Goal: Transaction & Acquisition: Purchase product/service

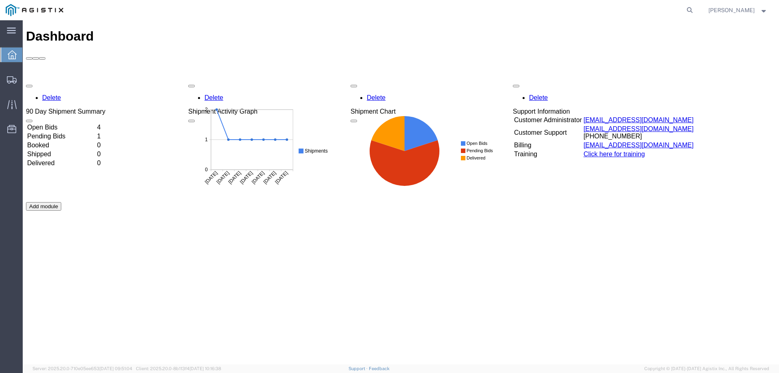
click at [64, 123] on td "Open Bids" at bounding box center [61, 127] width 69 height 8
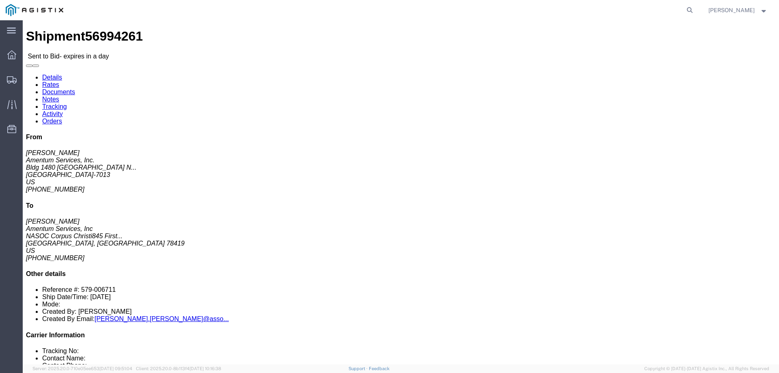
drag, startPoint x: 408, startPoint y: 78, endPoint x: 302, endPoint y: 64, distance: 107.3
click div "Pickup & Delivery Dates [DATE] 09:32 - [DATE] 10:32 Edit Date and Time Pickup D…"
copy div "Pickup & Delivery Dates [DATE] 09:32 - [DATE] 10:32"
click address "Amentum Services, Inc. ([PERSON_NAME]) Bldg 1480 [GEOGRAPHIC_DATA] [GEOGRAPHIC_…"
drag, startPoint x: 62, startPoint y: 95, endPoint x: 8, endPoint y: 68, distance: 60.4
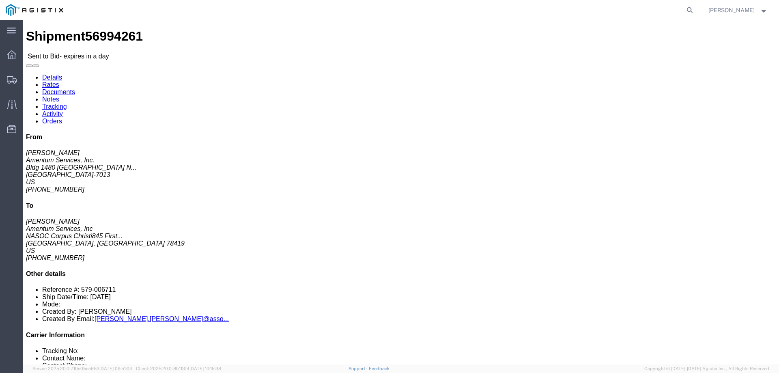
click div "Ship From Amentum Services, Inc. ([PERSON_NAME]) Bldg 1480 [GEOGRAPHIC_DATA] [G…"
copy div "Ship From Amentum Services, Inc. ([PERSON_NAME]) Bldg 1480 [GEOGRAPHIC_DATA] [G…"
drag, startPoint x: 220, startPoint y: 101, endPoint x: 155, endPoint y: 68, distance: 71.9
click div "Ship To Amentum Services, Inc ([PERSON_NAME]) NASOC [GEOGRAPHIC_DATA] [STREET_A…"
copy div "Ship To Amentum Services, Inc ([PERSON_NAME]) NASOC [GEOGRAPHIC_DATA] [STREET_A…"
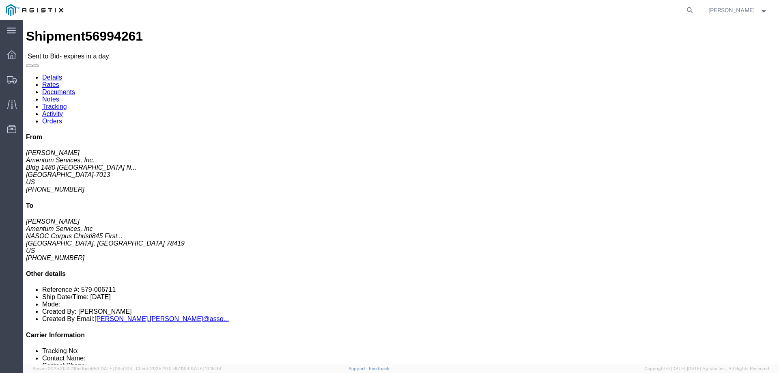
click address "Amentum Services, Inc ([PERSON_NAME]) NASOC [GEOGRAPHIC_DATA] [STREET_ADDRESS][…"
click button "button"
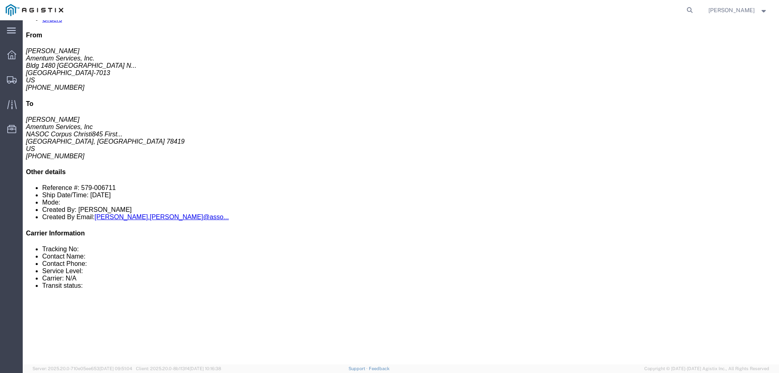
scroll to position [122, 0]
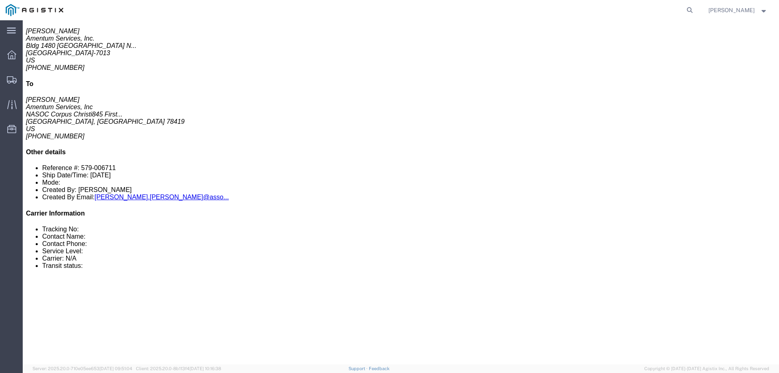
drag, startPoint x: 132, startPoint y: 151, endPoint x: 19, endPoint y: 117, distance: 118.1
click div "1 Crate(s) Total weight: 700.00 LBS Dimensions: L 82.00 x W 82.00 x H 31.50 IN …"
copy div "1 Crate(s) Total weight: 700.00 LBS Dimensions: L 82.00 x W 82.00 x H 31.50 IN"
click div "1 Crate(s) Total weight: 700.00 LBS Dimensions: L 82.00 x W 82.00 x H 31.50 IN …"
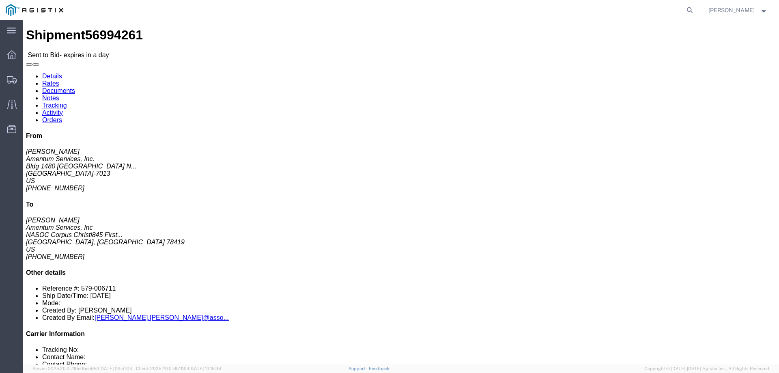
scroll to position [0, 0]
click link "Notes"
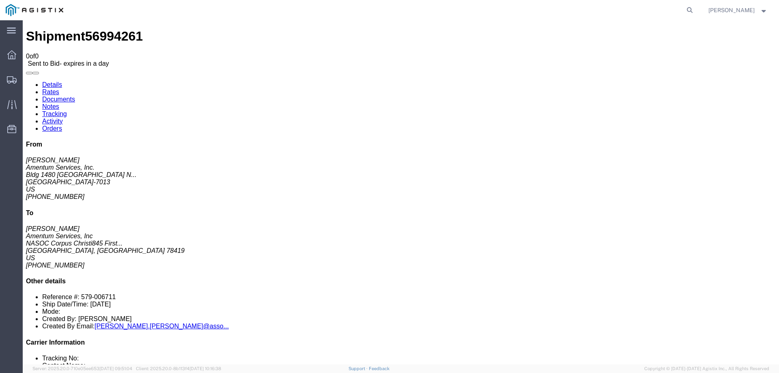
click at [75, 96] on link "Documents" at bounding box center [58, 99] width 33 height 7
click at [45, 81] on link "Details" at bounding box center [52, 84] width 20 height 7
click icon "button"
click at [27, 53] on span "Dashboard" at bounding box center [25, 55] width 6 height 16
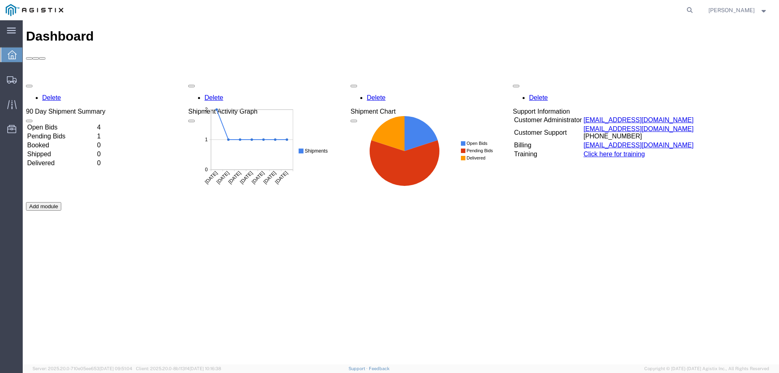
click at [72, 123] on td "Open Bids" at bounding box center [61, 127] width 69 height 8
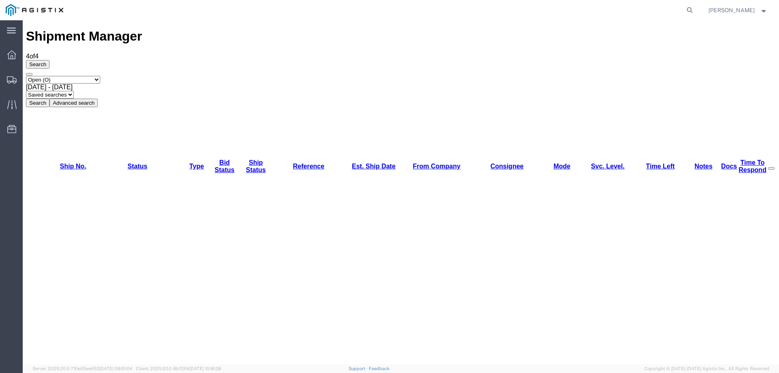
click at [28, 55] on span "Dashboard" at bounding box center [25, 55] width 6 height 16
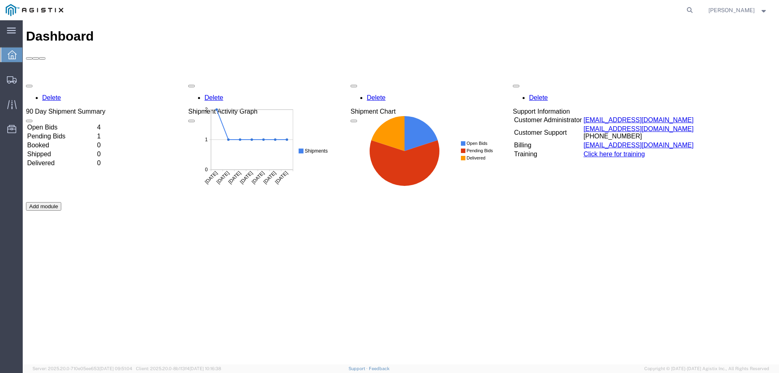
click at [64, 123] on td "Open Bids" at bounding box center [61, 127] width 69 height 8
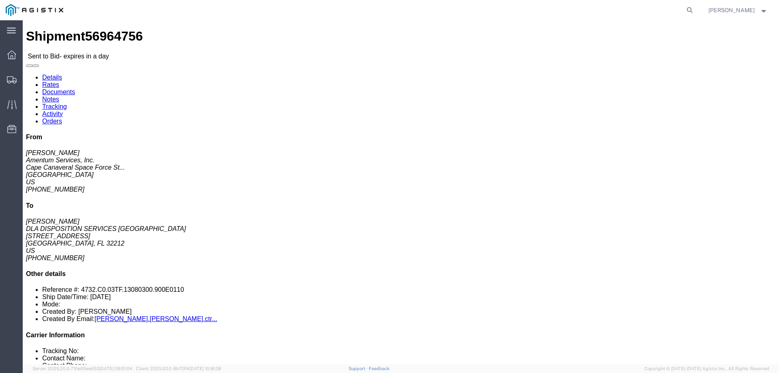
drag, startPoint x: 355, startPoint y: 91, endPoint x: 303, endPoint y: 62, distance: 59.9
click div "Shipment Detail Ship From Amentum Services, Inc. ([PERSON_NAME]) [GEOGRAPHIC_DA…"
copy div "Pickup & Delivery Dates [DATE] 07:00 - [DATE] 07:00 [DATE] 23:00"
click address "Amentum Services, Inc. ([PERSON_NAME]) [GEOGRAPHIC_DATA] [GEOGRAPHIC_DATA] 1063…"
drag, startPoint x: 74, startPoint y: 102, endPoint x: 9, endPoint y: 66, distance: 74.8
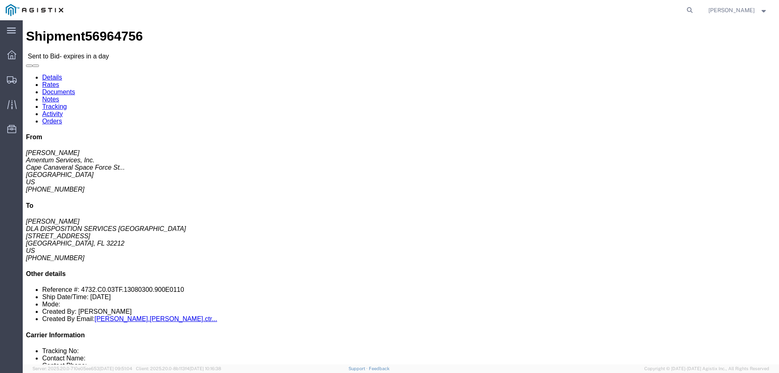
click div "Ship From Amentum Services, Inc. ([PERSON_NAME]) [GEOGRAPHIC_DATA] [GEOGRAPHIC_…"
copy div "Ship From Amentum Services, Inc. ([PERSON_NAME]) [GEOGRAPHIC_DATA] [GEOGRAPHIC_…"
click address "DLA DISPOSITION SERVICES [GEOGRAPHIC_DATA] ([PERSON_NAME]) [STREET_ADDRESS][PER…"
drag, startPoint x: 227, startPoint y: 95, endPoint x: 157, endPoint y: 69, distance: 75.0
click div "Ship To DLA DISPOSITION SERVICES [GEOGRAPHIC_DATA] ([PERSON_NAME]) [STREET_ADDR…"
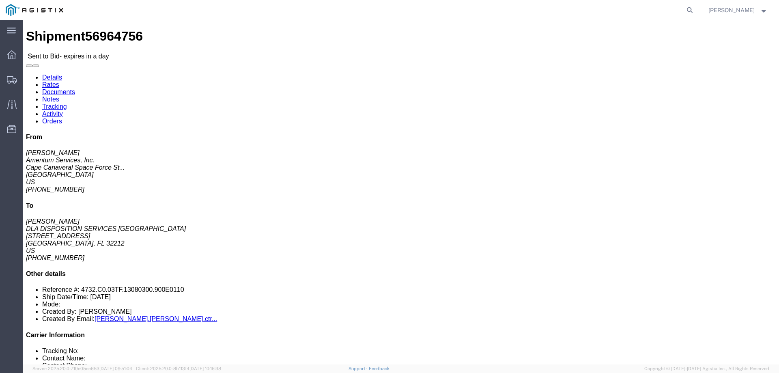
copy div "Ship To DLA DISPOSITION SERVICES [GEOGRAPHIC_DATA] ([PERSON_NAME]) [STREET_ADDR…"
click button "button"
click h4 "Routing & Vehicle Information"
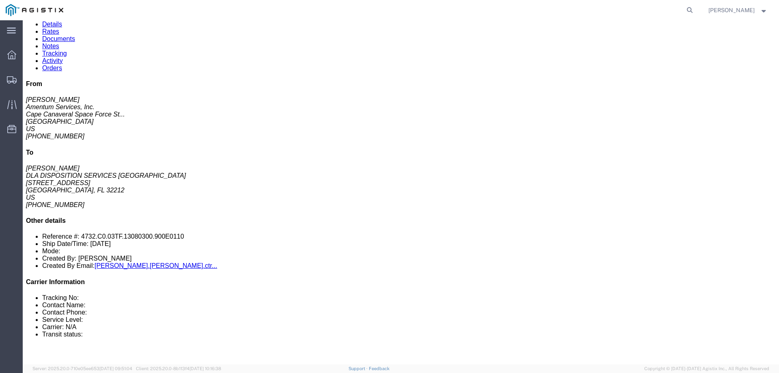
scroll to position [122, 0]
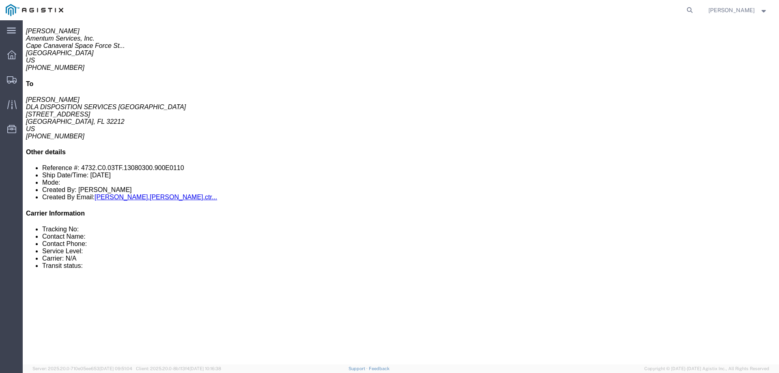
click span "packages"
click div "Leg 1 -"
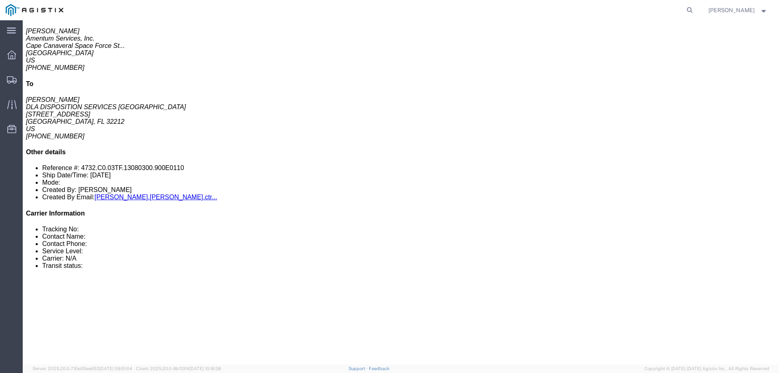
drag, startPoint x: 235, startPoint y: 97, endPoint x: 200, endPoint y: 97, distance: 35.3
click p "Total shipment is made up of 2 packages containing 2 pieces weighing 0.00 LBS a…"
copy b "2 packages"
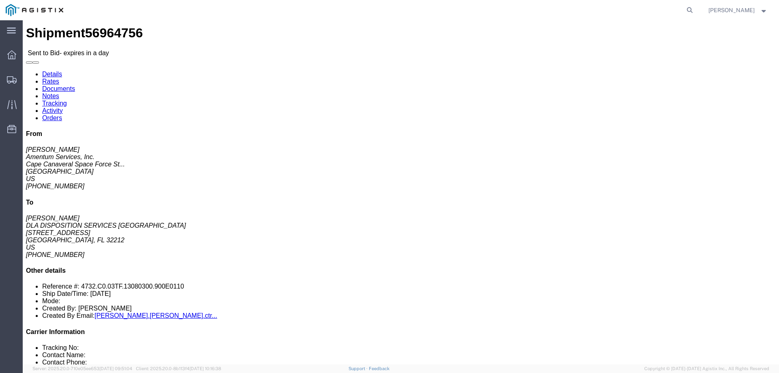
scroll to position [0, 0]
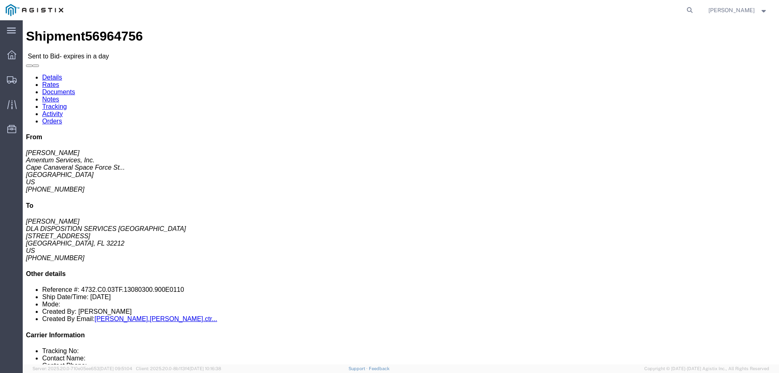
click button "button"
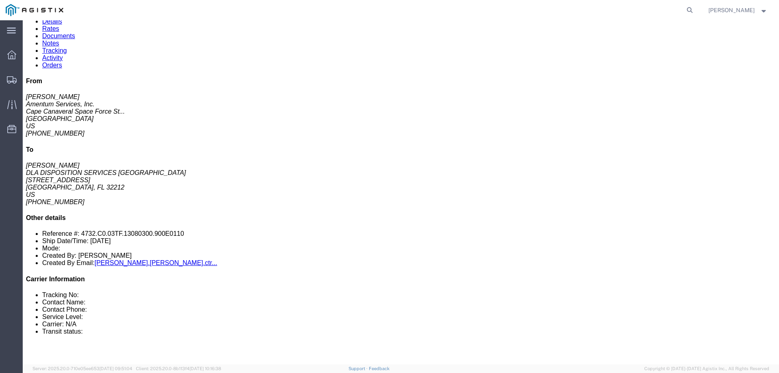
scroll to position [25, 0]
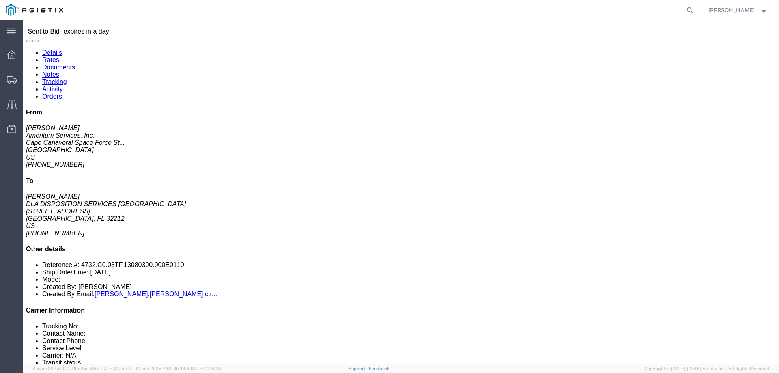
click icon "button"
click div "Shipment Detail Ship From Amentum Services, Inc. ([PERSON_NAME]) [GEOGRAPHIC_DA…"
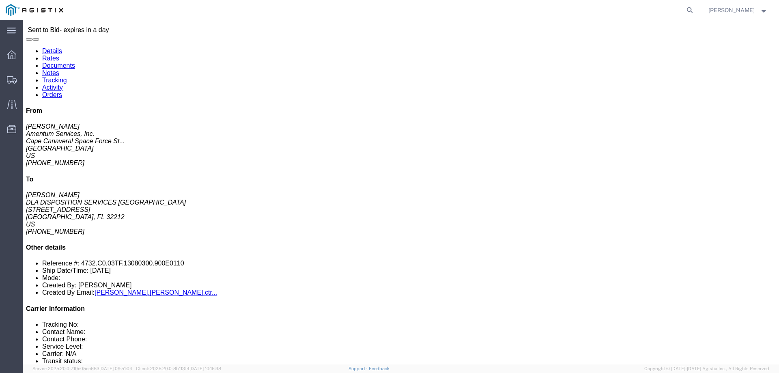
scroll to position [0, 0]
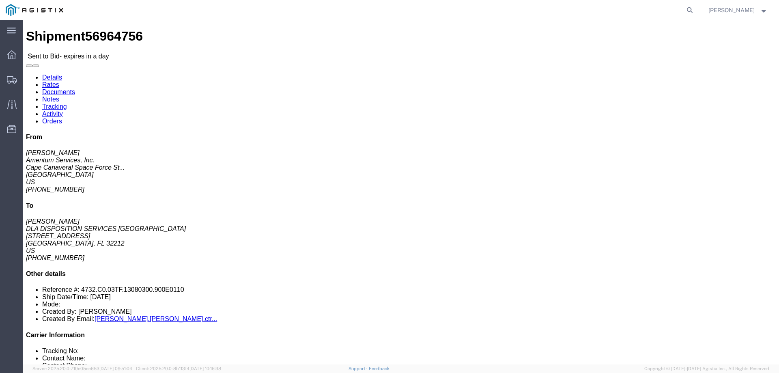
click link "Notes"
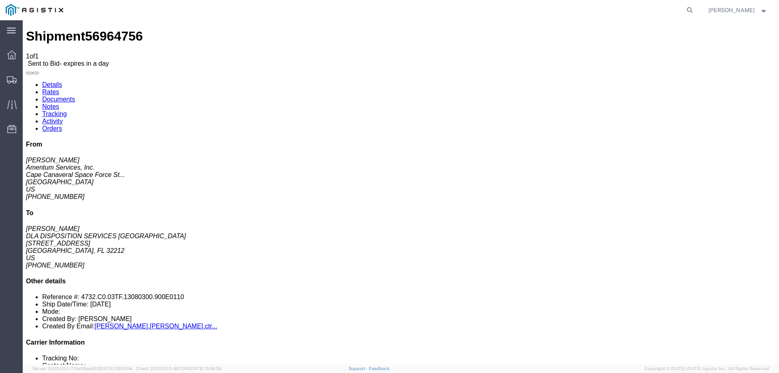
drag, startPoint x: 334, startPoint y: 116, endPoint x: 248, endPoint y: 114, distance: 85.6
click at [28, 57] on span "Dashboard" at bounding box center [25, 55] width 6 height 16
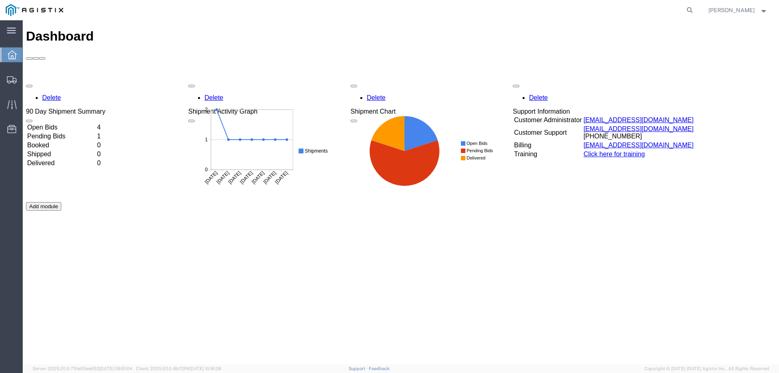
click at [71, 123] on td "Open Bids" at bounding box center [61, 127] width 69 height 8
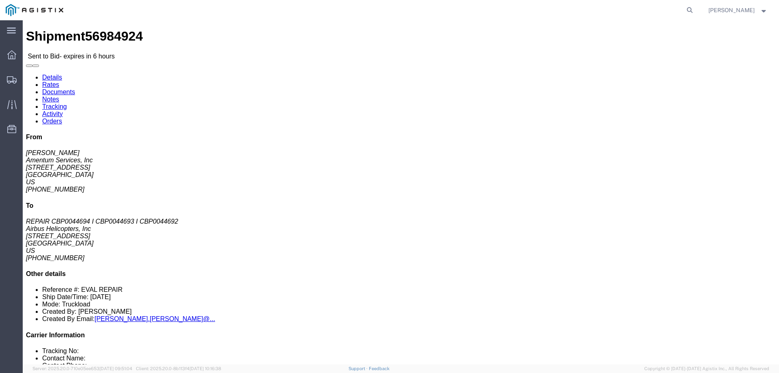
click link "Activity"
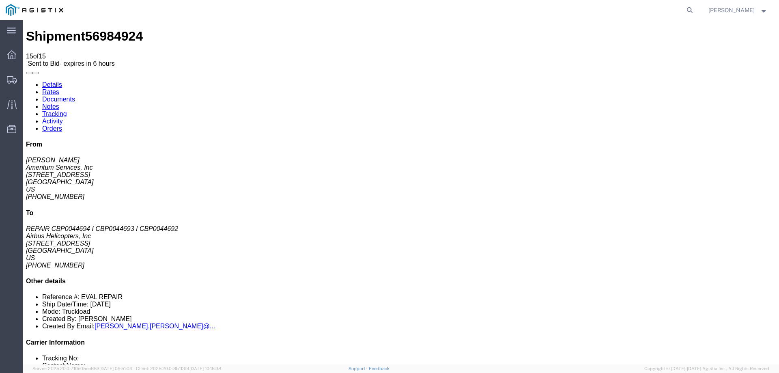
click at [59, 88] on link "Rates" at bounding box center [50, 91] width 17 height 7
click at [50, 81] on link "Details" at bounding box center [52, 84] width 20 height 7
click link "Enter / Modify Bid"
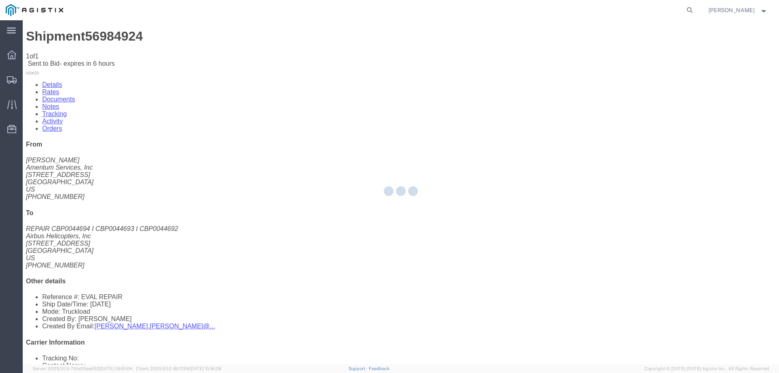
select select "23073"
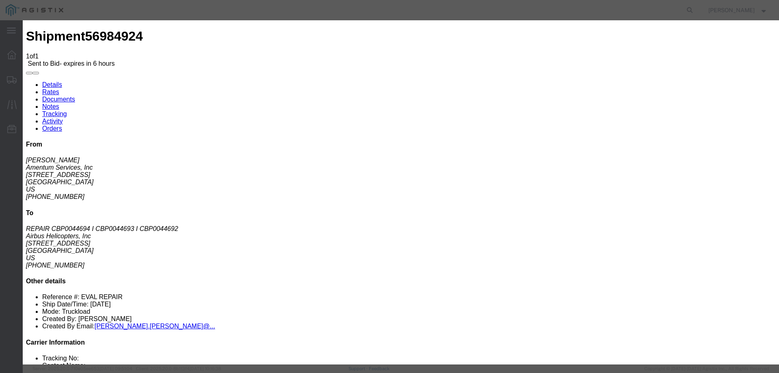
click select "Select Air Ocean TL Standard 3 - 5 Day"
select select "42723"
click select "Select Air Ocean TL Standard 3 - 5 Day"
click input "text"
type input "56984924"
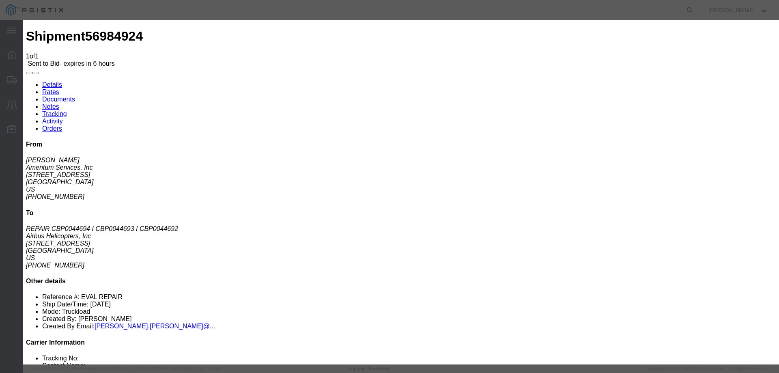
click input "number"
type input "1450"
click textarea
type textarea "FLATBED HOT SHOT NO ADDITIONAL INSURANCE REQUESTED ON BID"
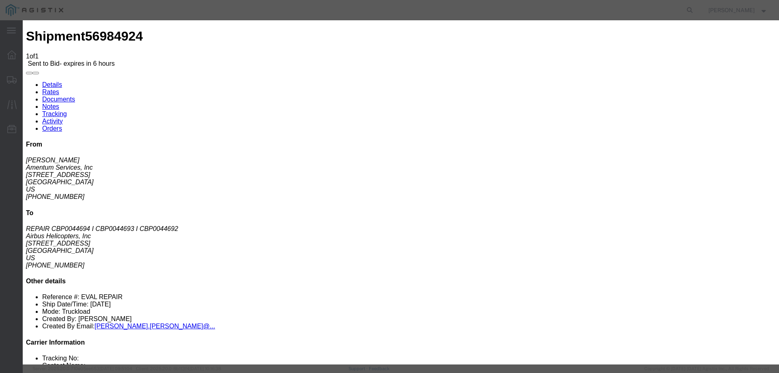
click button "Submit"
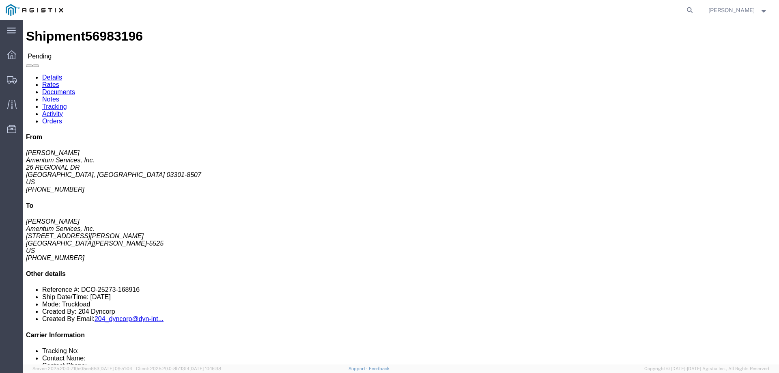
click link "Activity"
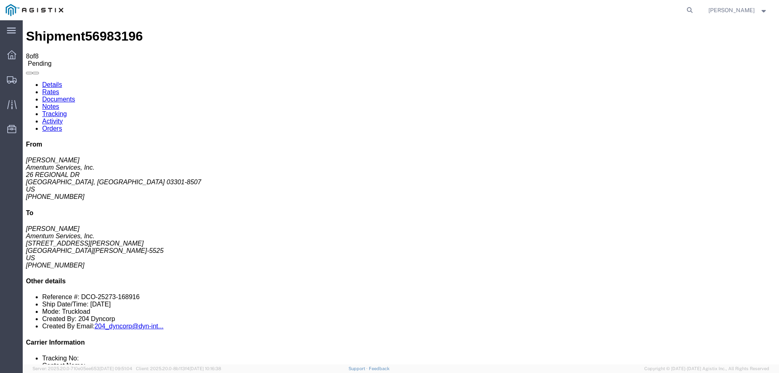
click at [59, 88] on link "Rates" at bounding box center [50, 91] width 17 height 7
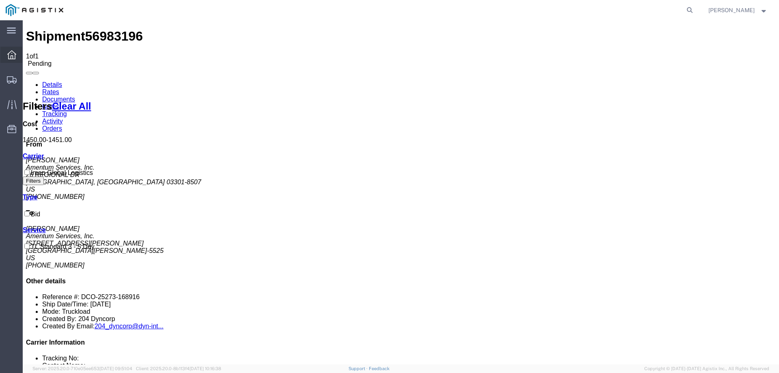
click at [9, 56] on icon at bounding box center [11, 54] width 9 height 9
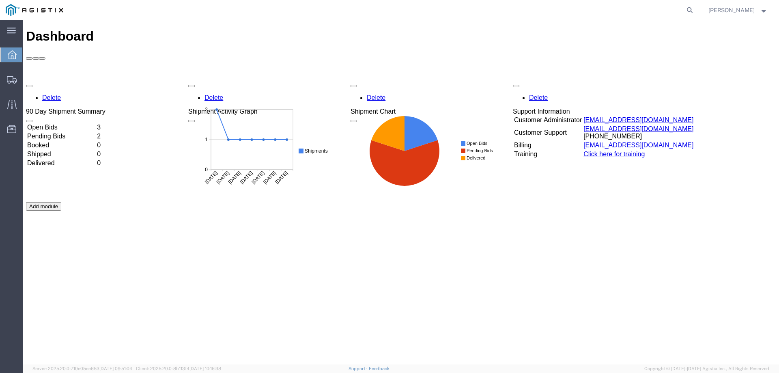
click at [62, 123] on td "Open Bids" at bounding box center [61, 127] width 69 height 8
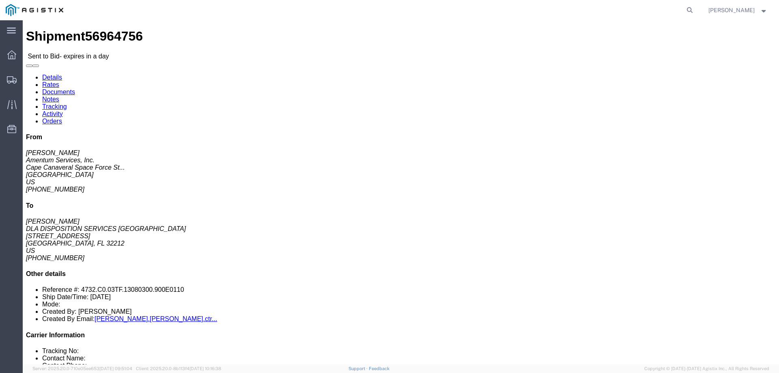
drag, startPoint x: 144, startPoint y: 270, endPoint x: 58, endPoint y: 272, distance: 85.2
click p "Dimensions: L 189.00 x W 100.00 x H 117.00 IN"
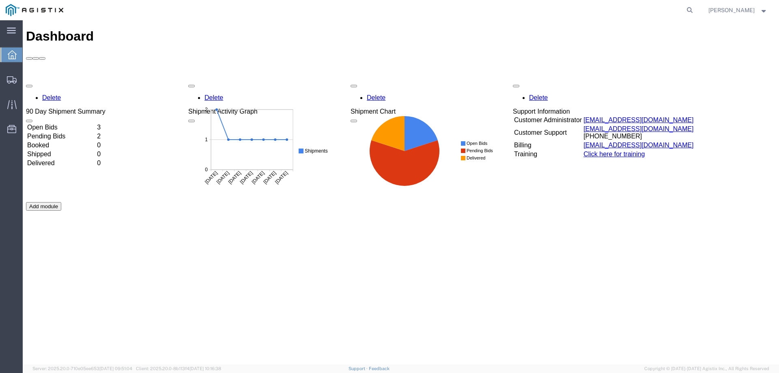
click at [69, 123] on td "Open Bids" at bounding box center [61, 127] width 69 height 8
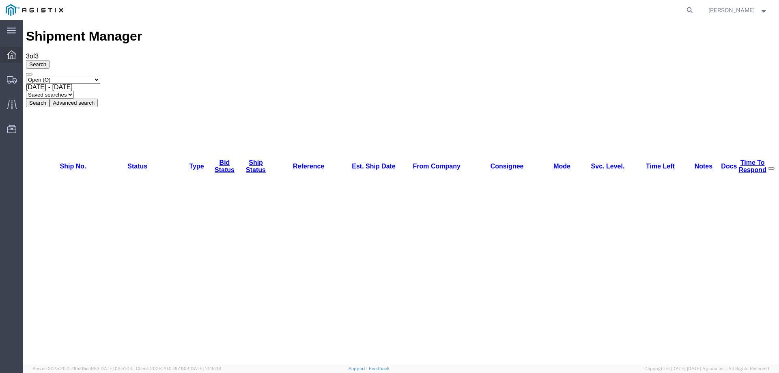
click at [28, 53] on span "Dashboard" at bounding box center [25, 55] width 6 height 16
